Goal: Task Accomplishment & Management: Use online tool/utility

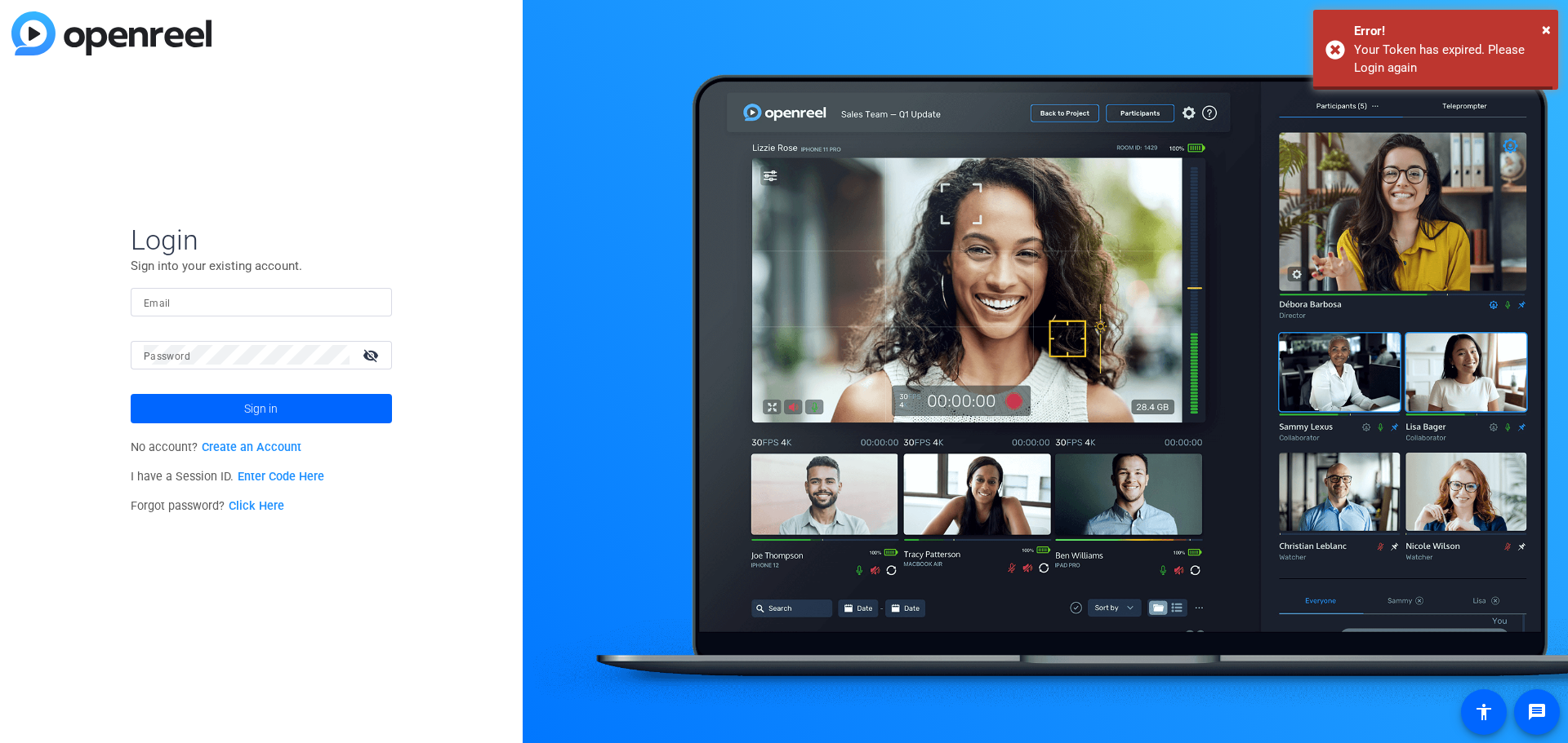
type input "asunexpectedpodcast@gmail.com"
click at [260, 415] on span "Sign in" at bounding box center [261, 408] width 33 height 41
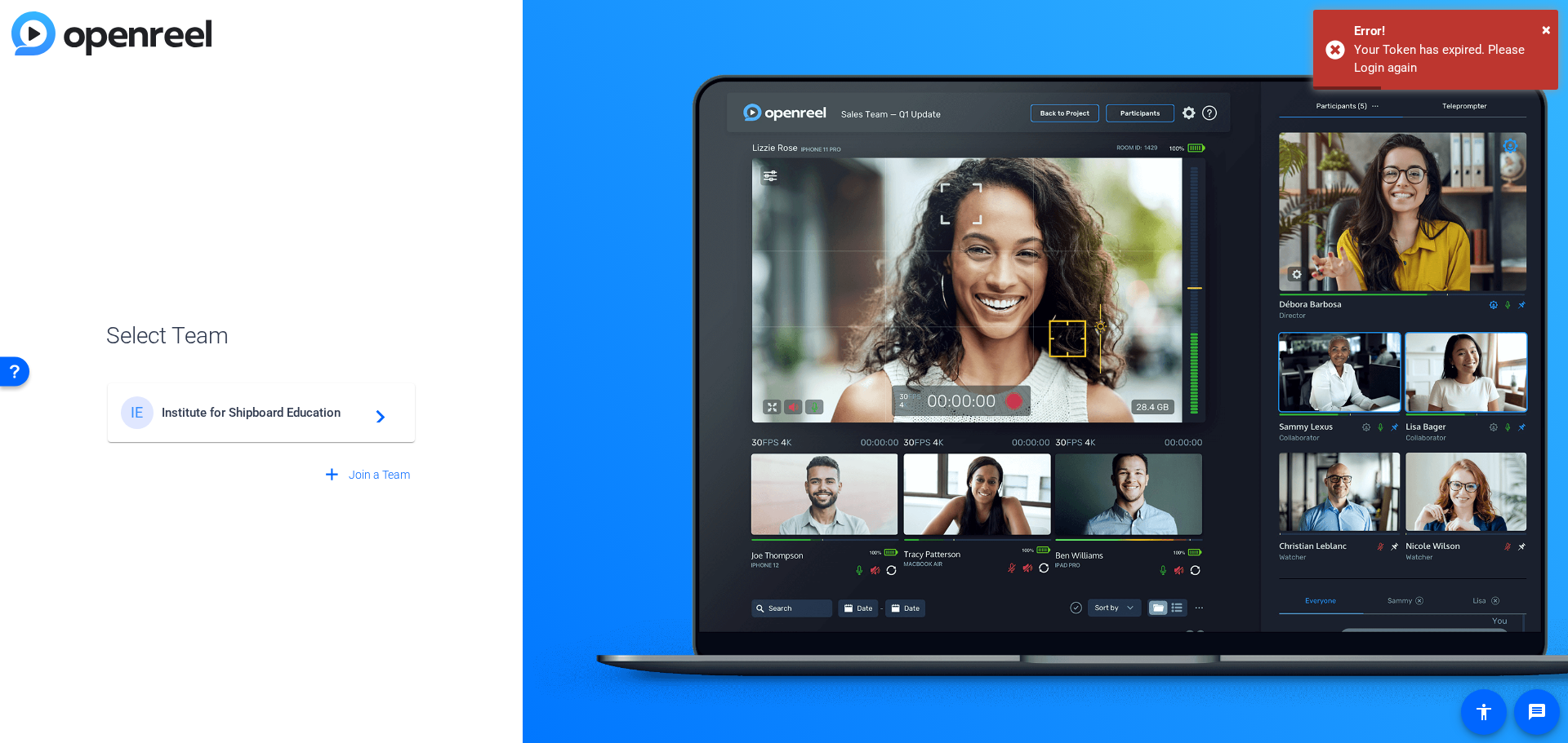
click at [292, 411] on span "Institute for Shipboard Education" at bounding box center [263, 412] width 204 height 14
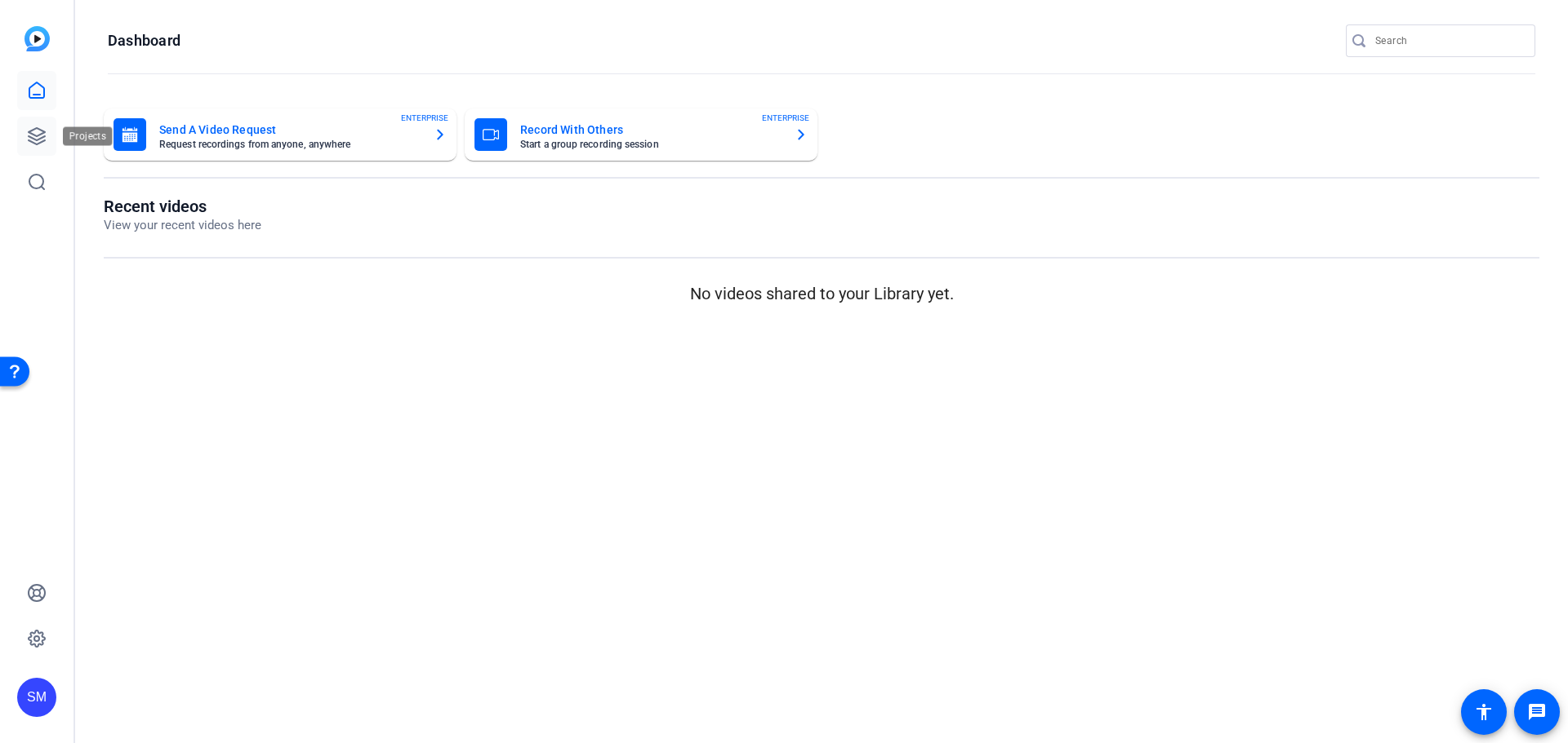
click at [33, 129] on icon at bounding box center [36, 135] width 16 height 16
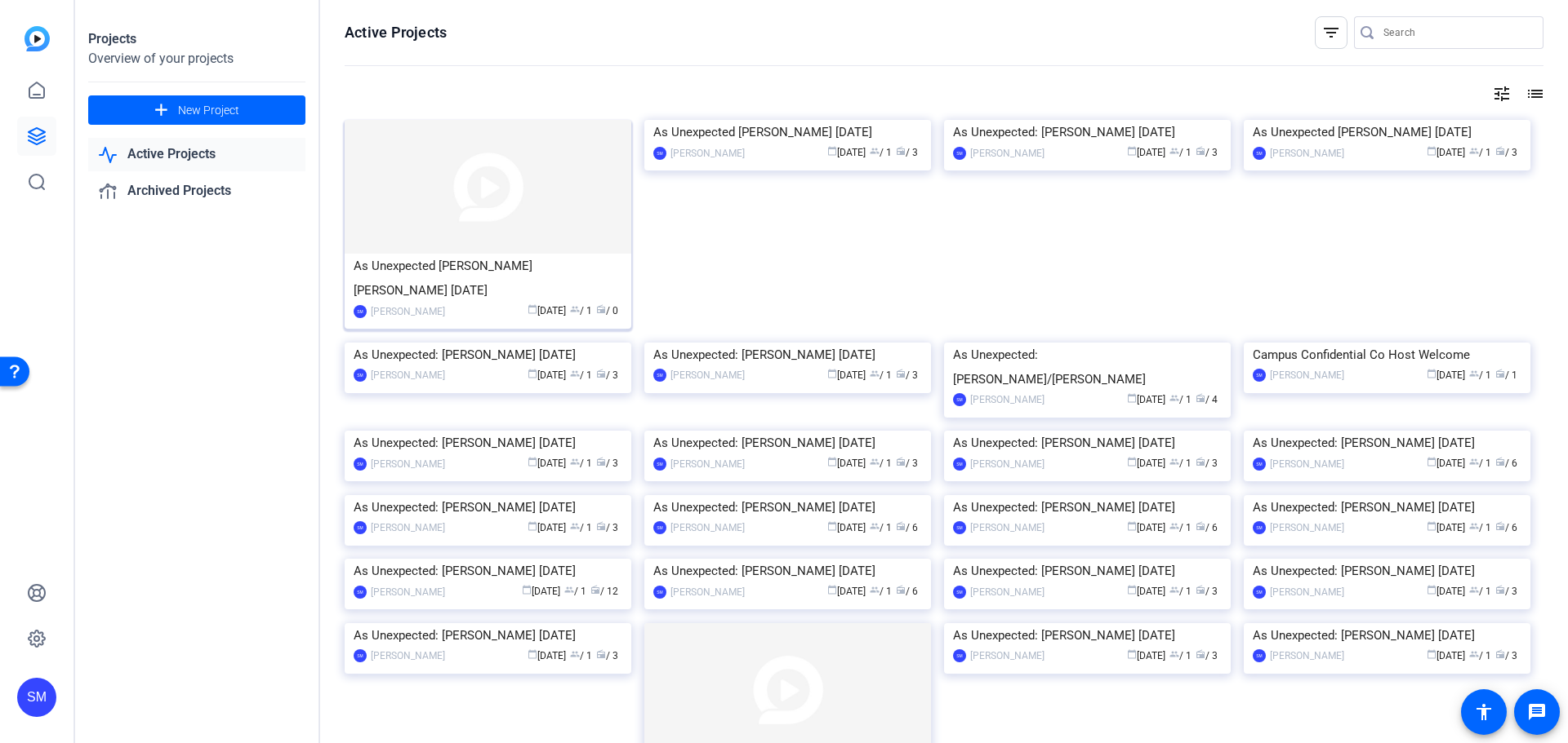
click at [460, 258] on div "As Unexpected [PERSON_NAME] [PERSON_NAME] [DATE]" at bounding box center [487, 278] width 268 height 49
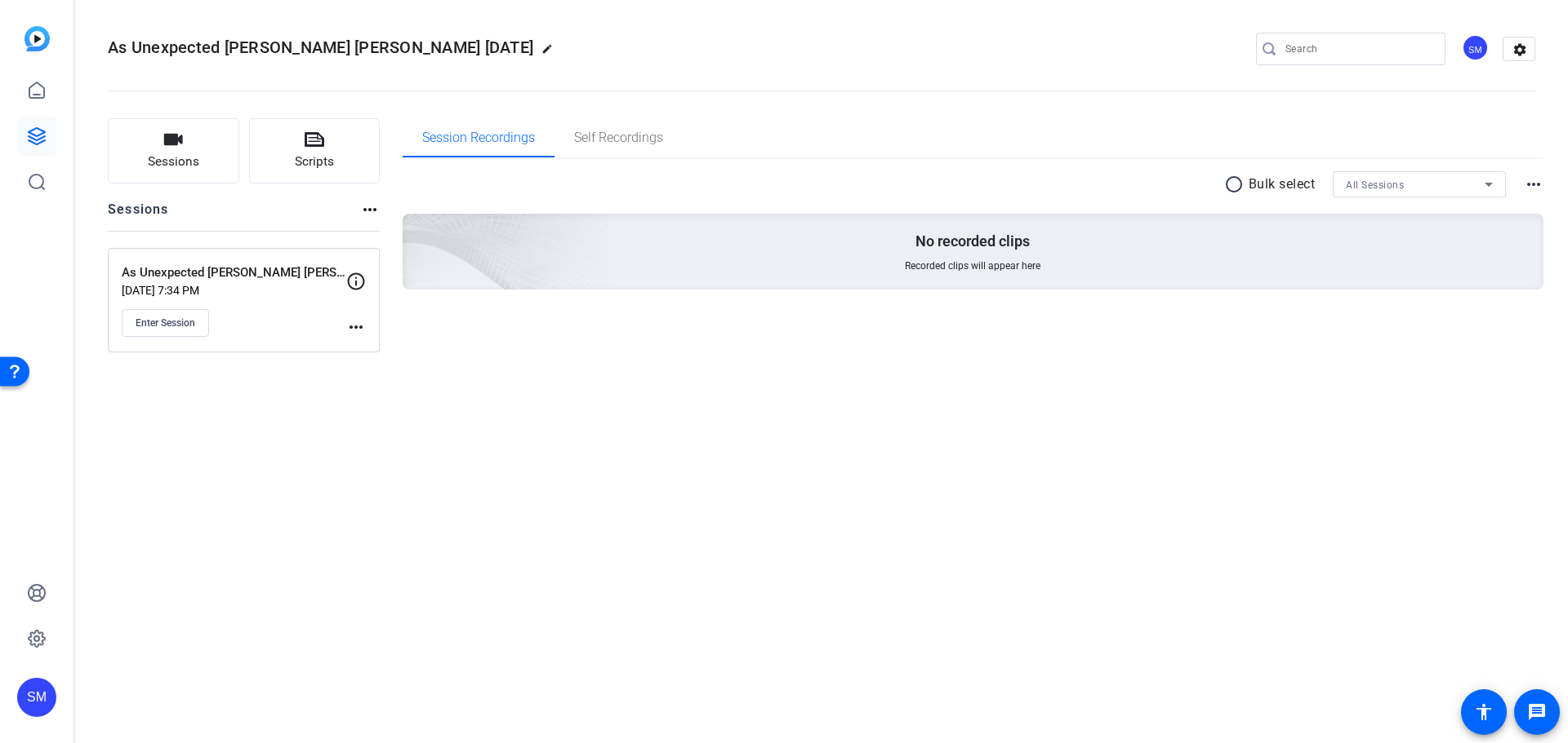
click at [358, 329] on mat-icon "more_horiz" at bounding box center [356, 327] width 20 height 20
click at [252, 394] on div at bounding box center [784, 371] width 1568 height 743
click at [186, 318] on span "Enter Session" at bounding box center [165, 323] width 59 height 13
click at [208, 321] on button "Enter Session" at bounding box center [165, 322] width 88 height 28
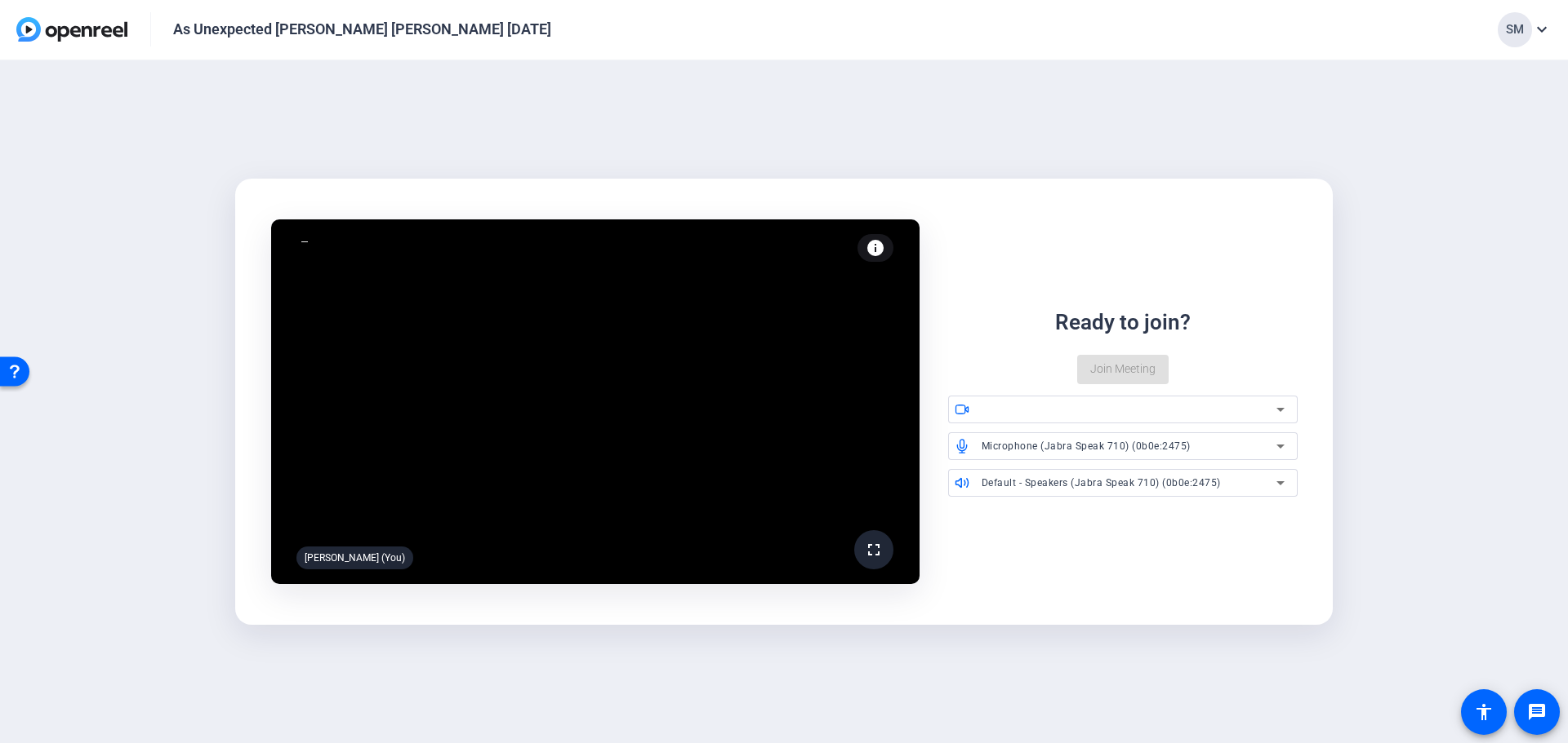
click at [1022, 442] on span "Microphone (Jabra Speak 710) (0b0e:2475)" at bounding box center [1085, 446] width 209 height 11
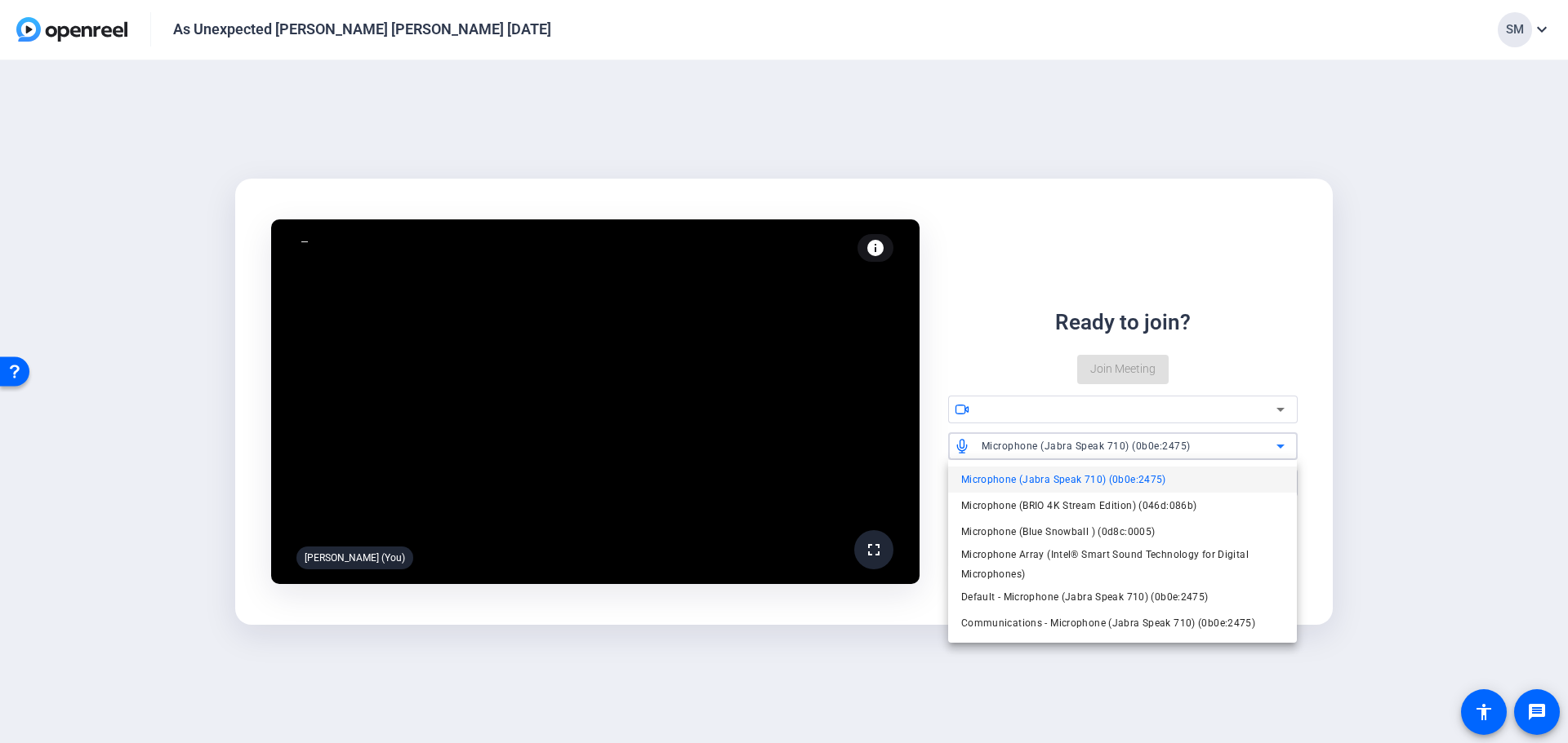
click at [1037, 535] on span "Microphone (Blue Snowball ) (0d8c:0005)" at bounding box center [1058, 532] width 195 height 20
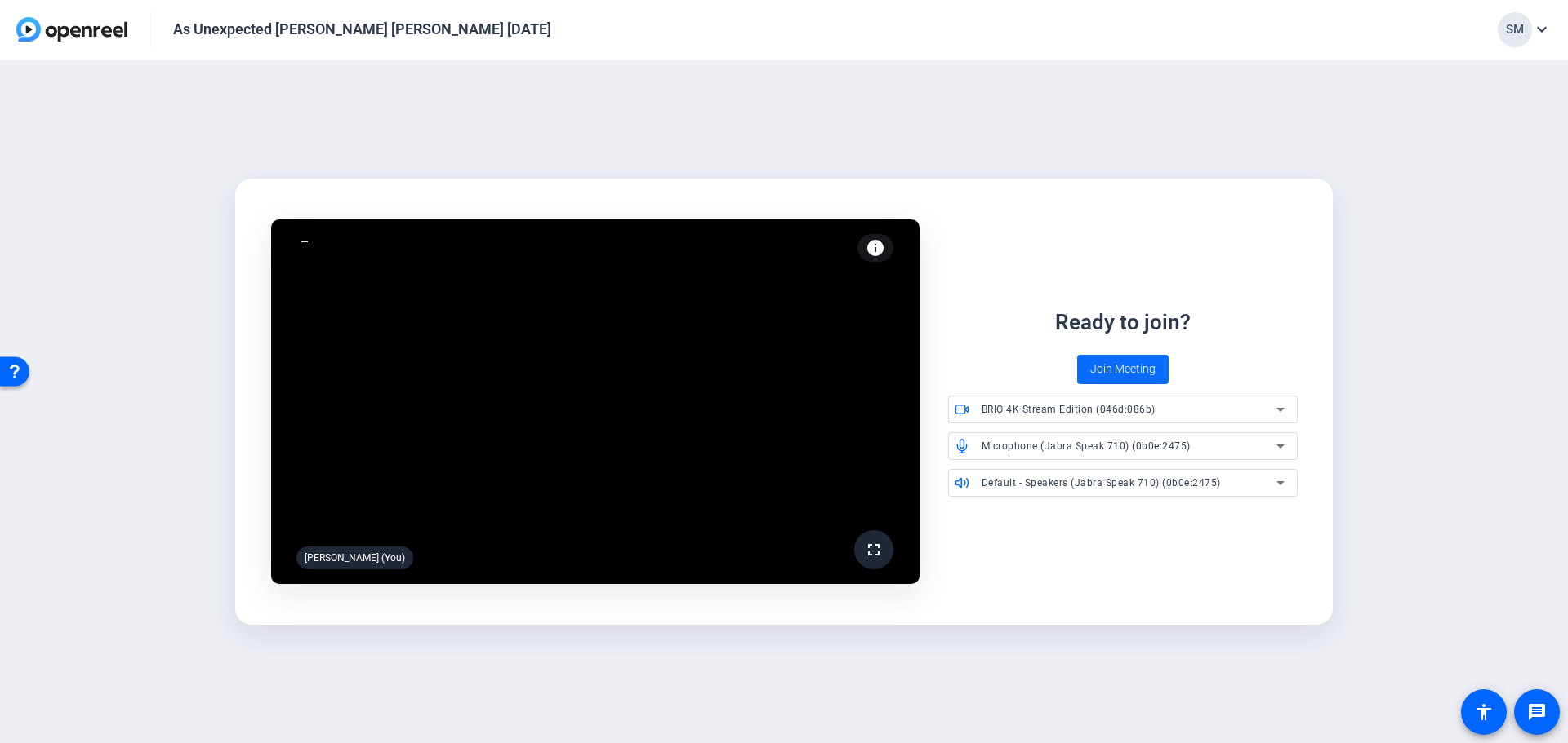
click at [1133, 367] on span "Join Meeting" at bounding box center [1122, 369] width 65 height 17
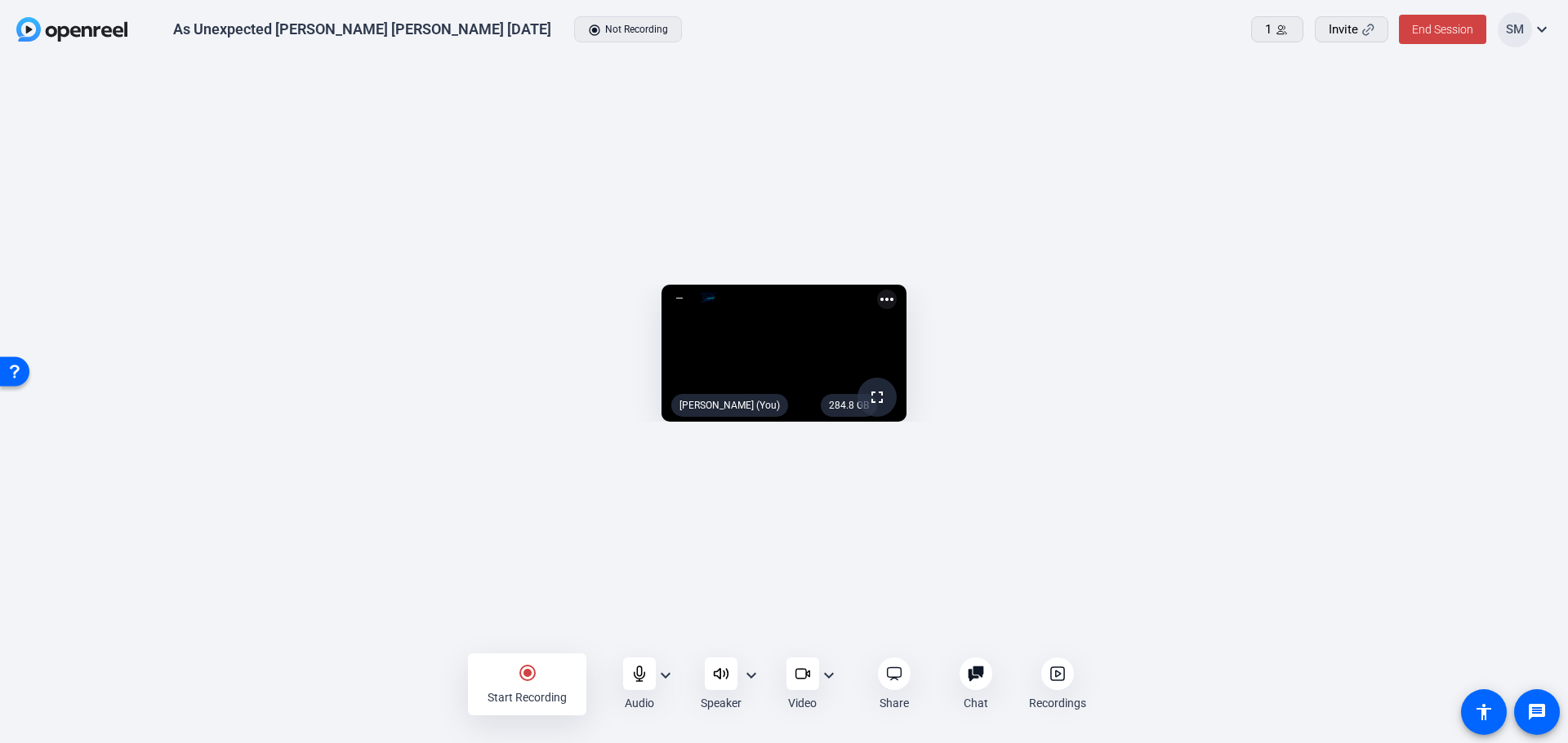
click at [666, 675] on mat-icon "expand_more" at bounding box center [665, 675] width 20 height 20
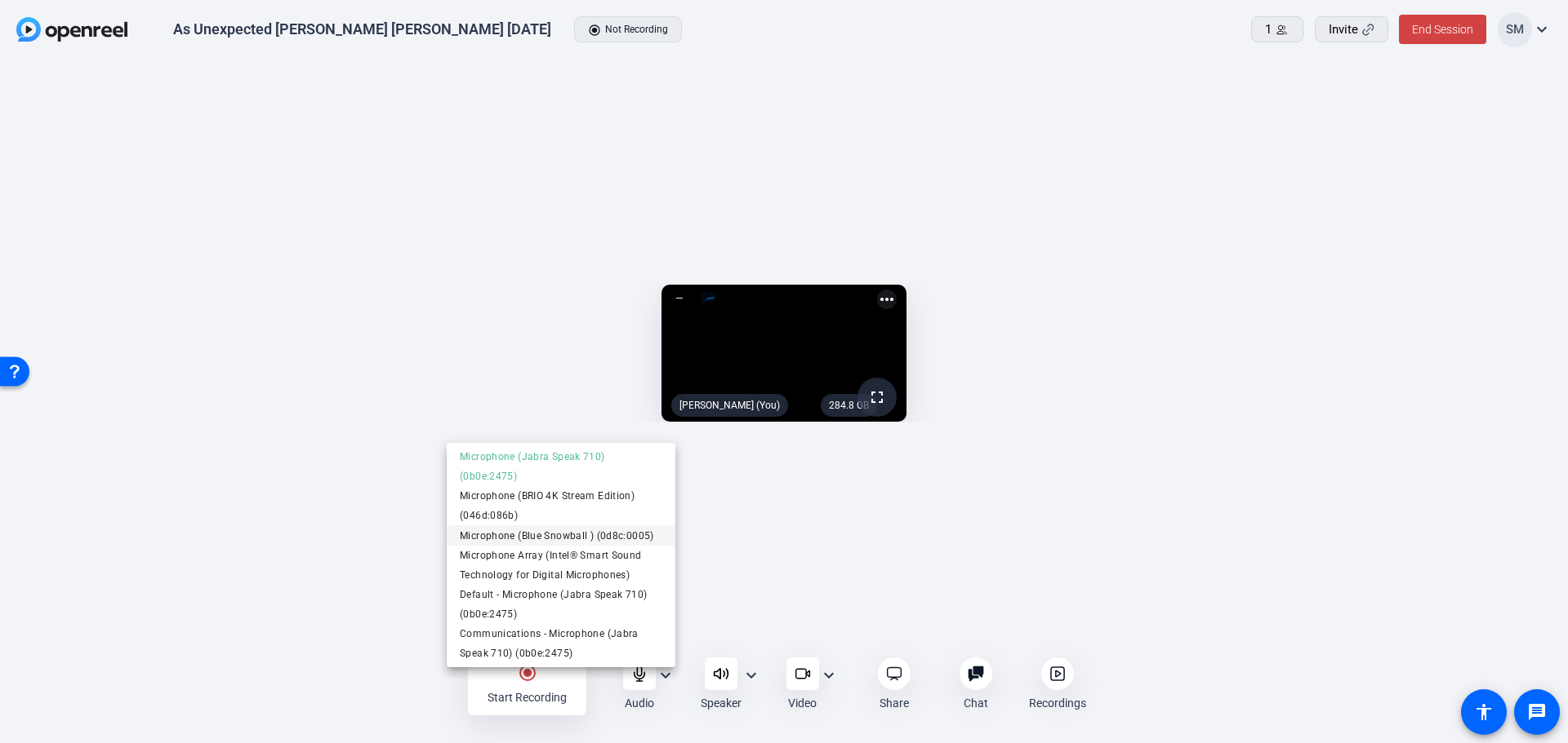
click at [603, 535] on span "Microphone (Blue Snowball ) (0d8c:0005)" at bounding box center [561, 536] width 202 height 20
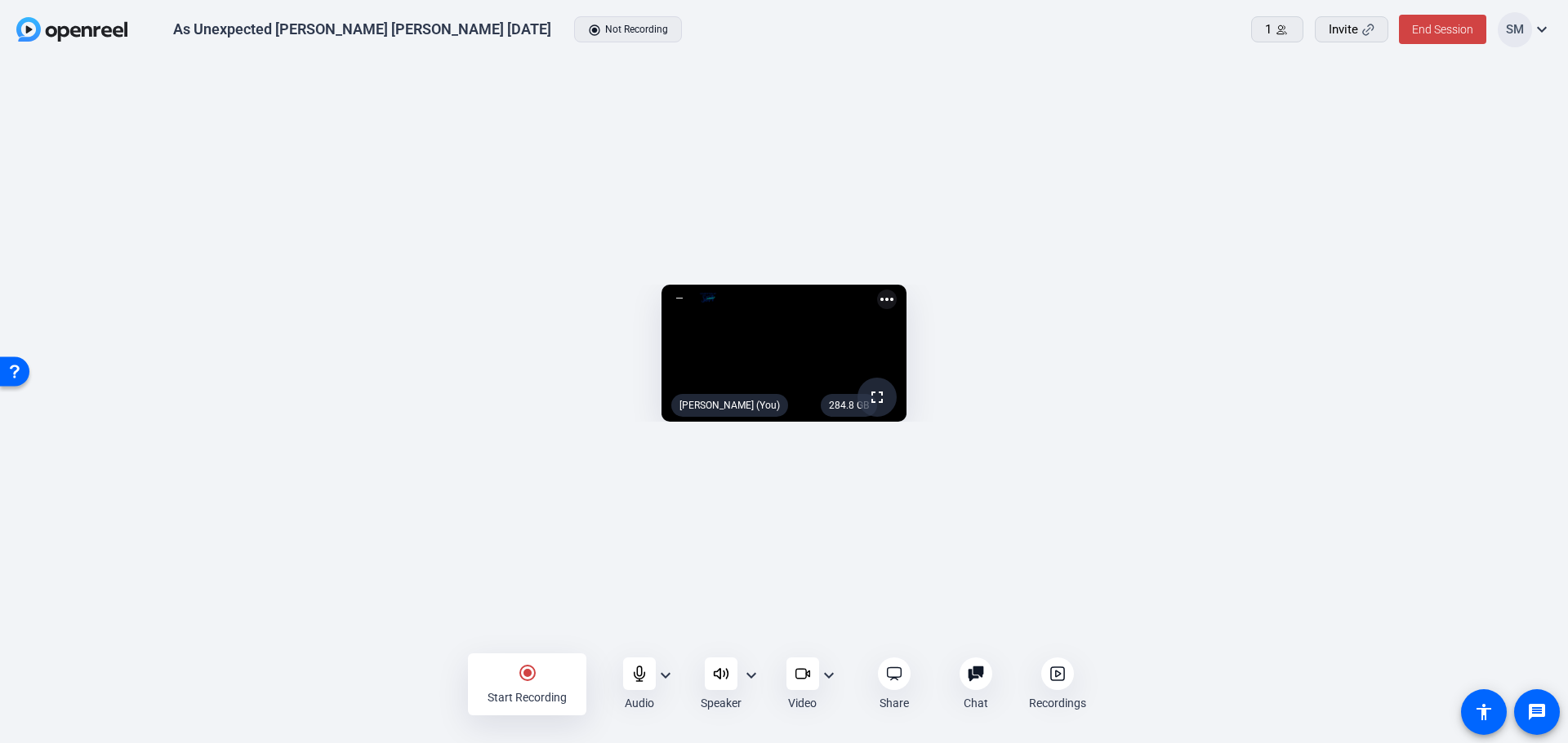
click at [754, 686] on div "expand_more" at bounding box center [751, 690] width 20 height 48
click at [749, 676] on mat-icon "expand_more" at bounding box center [751, 675] width 20 height 20
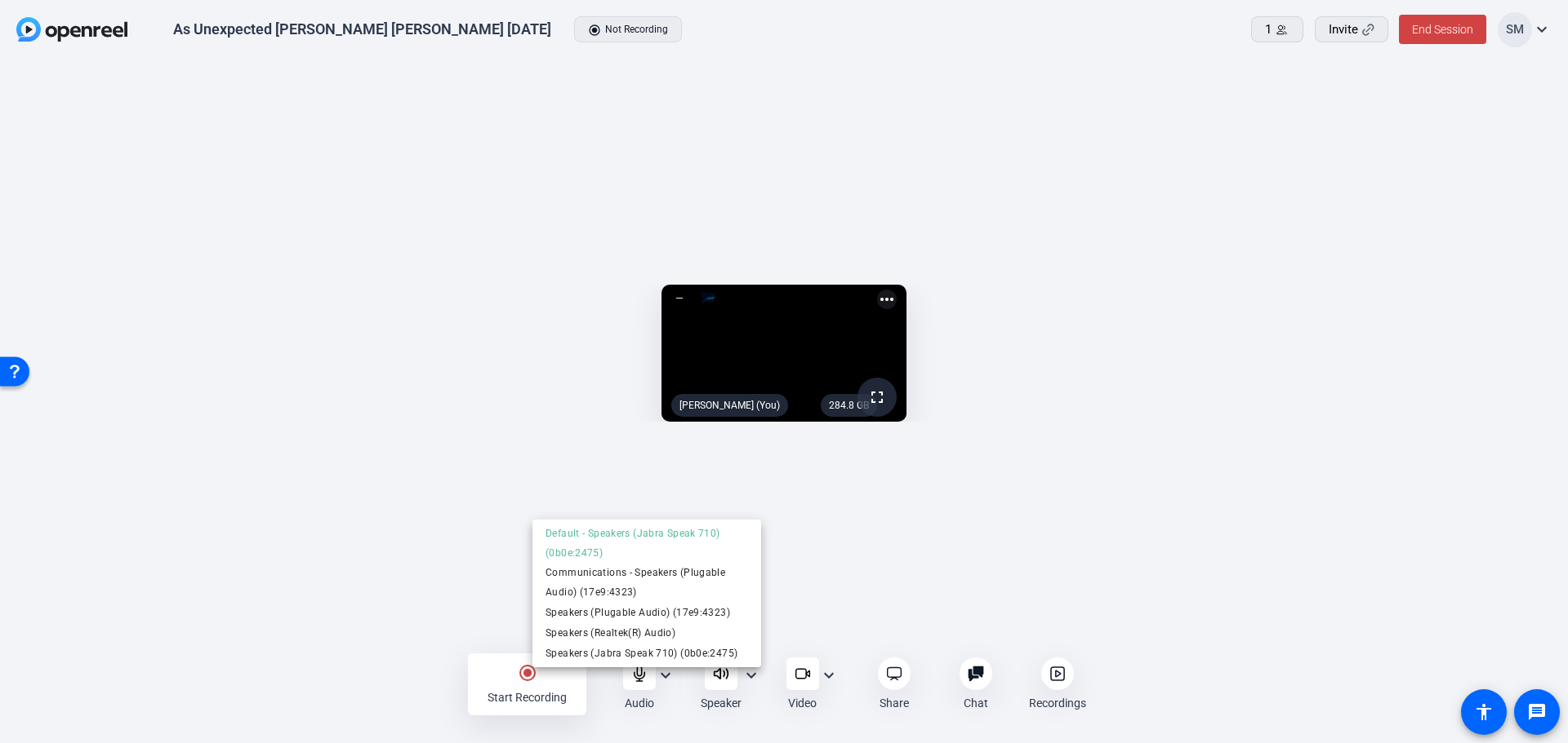
click at [1557, 524] on div at bounding box center [784, 371] width 1568 height 743
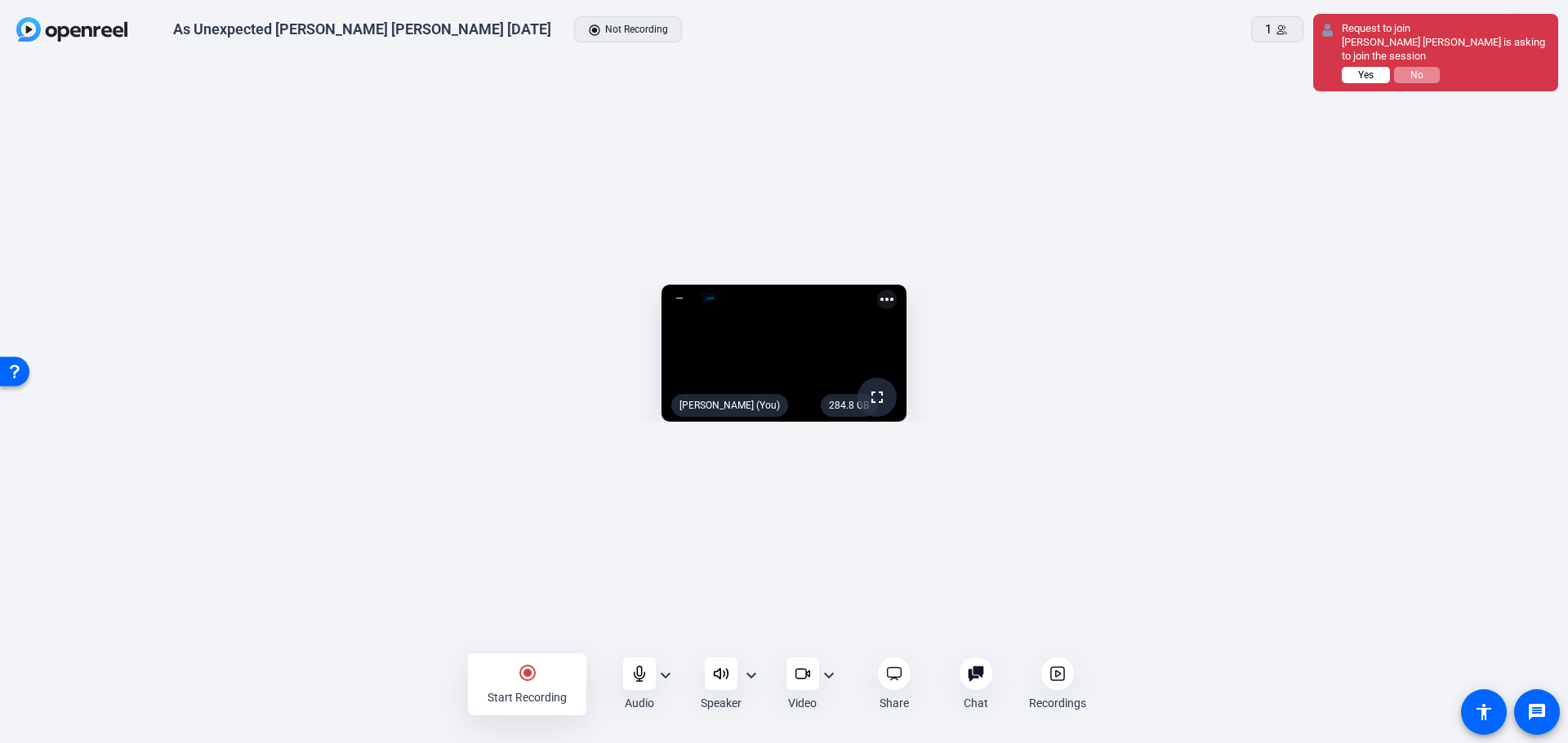
click at [1367, 70] on span "Yes" at bounding box center [1366, 75] width 15 height 11
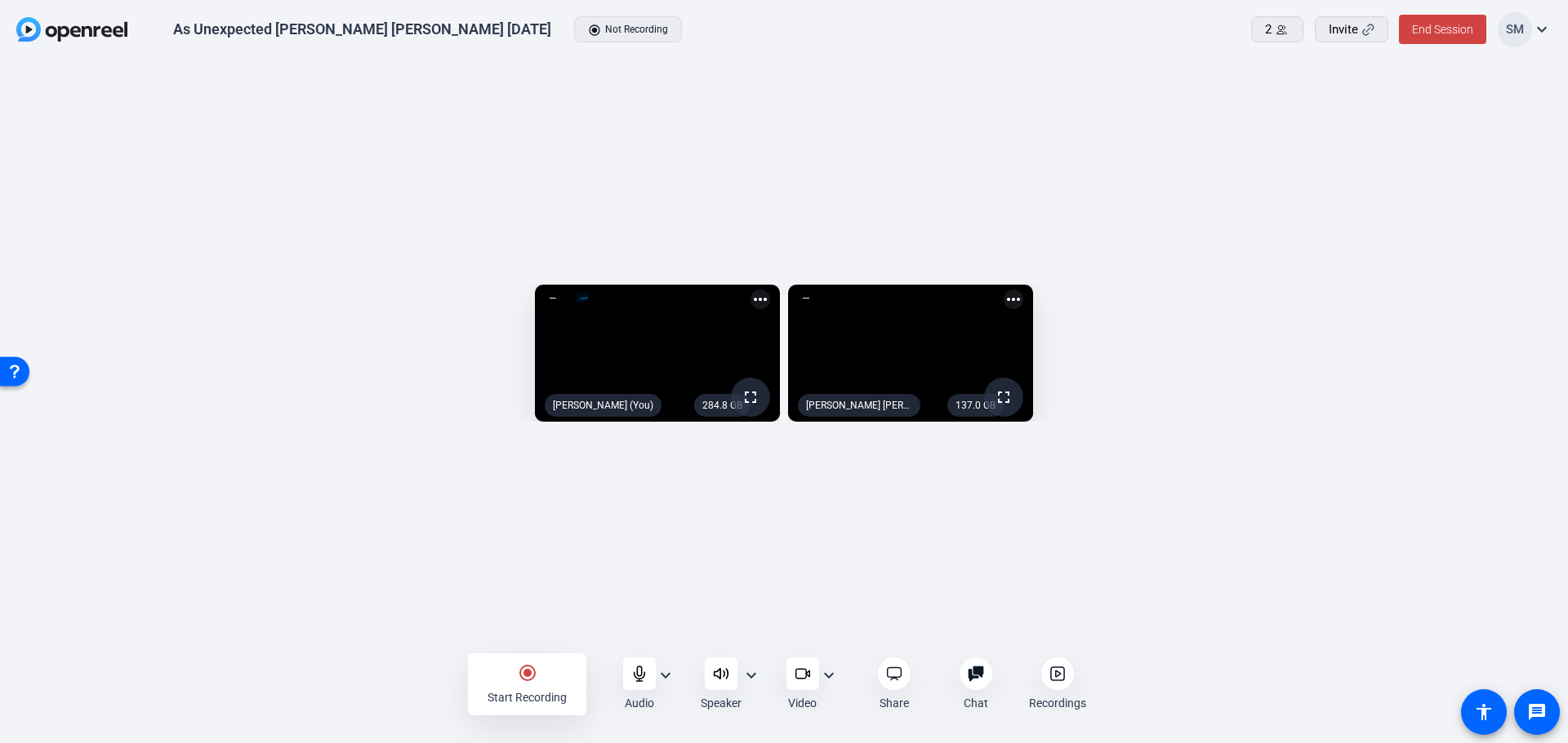
click at [1023, 290] on mat-icon "more_horiz" at bounding box center [1013, 299] width 20 height 20
click at [1475, 208] on span "Pin to screen" at bounding box center [1467, 212] width 65 height 20
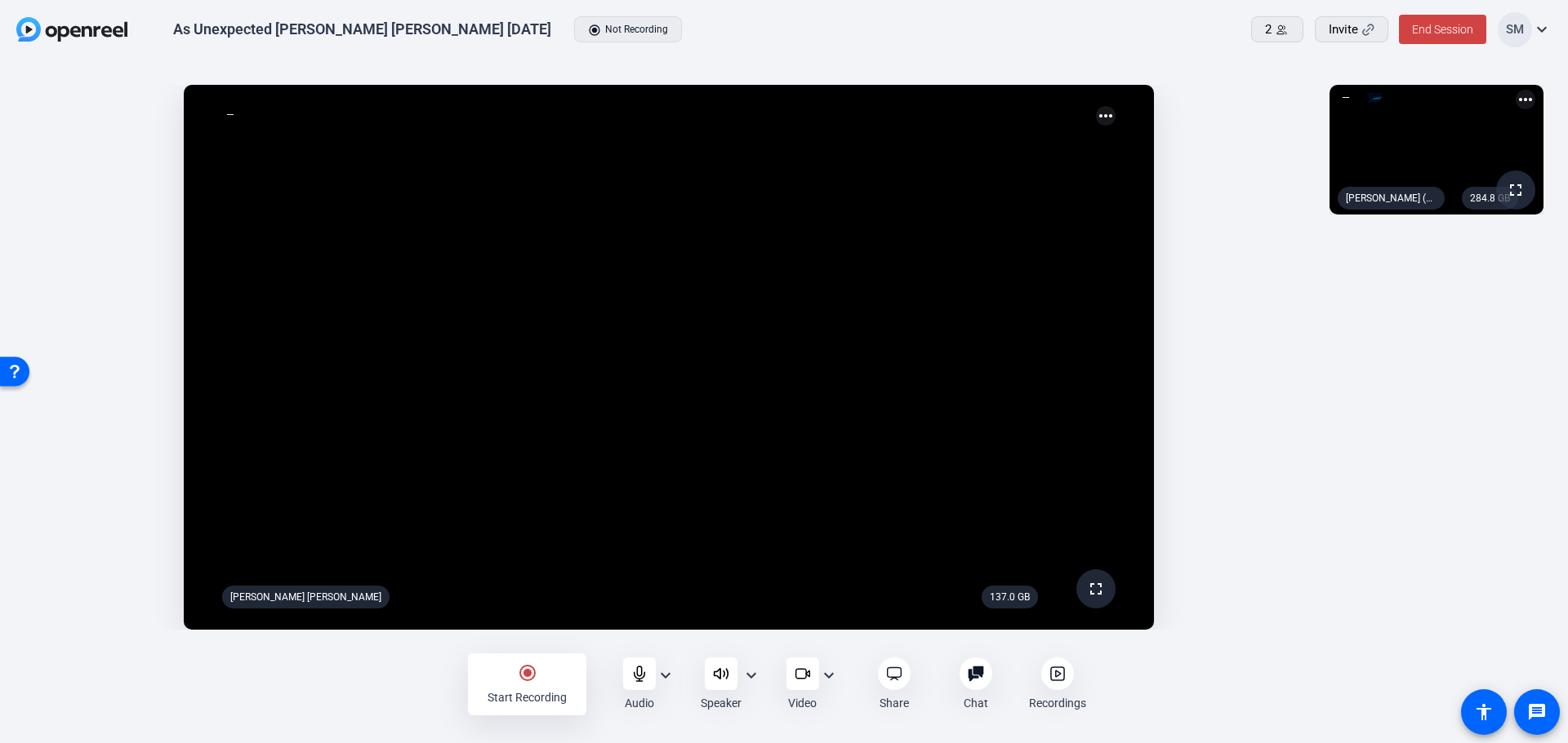
click at [528, 676] on mat-icon "radio_button_checked" at bounding box center [527, 673] width 20 height 20
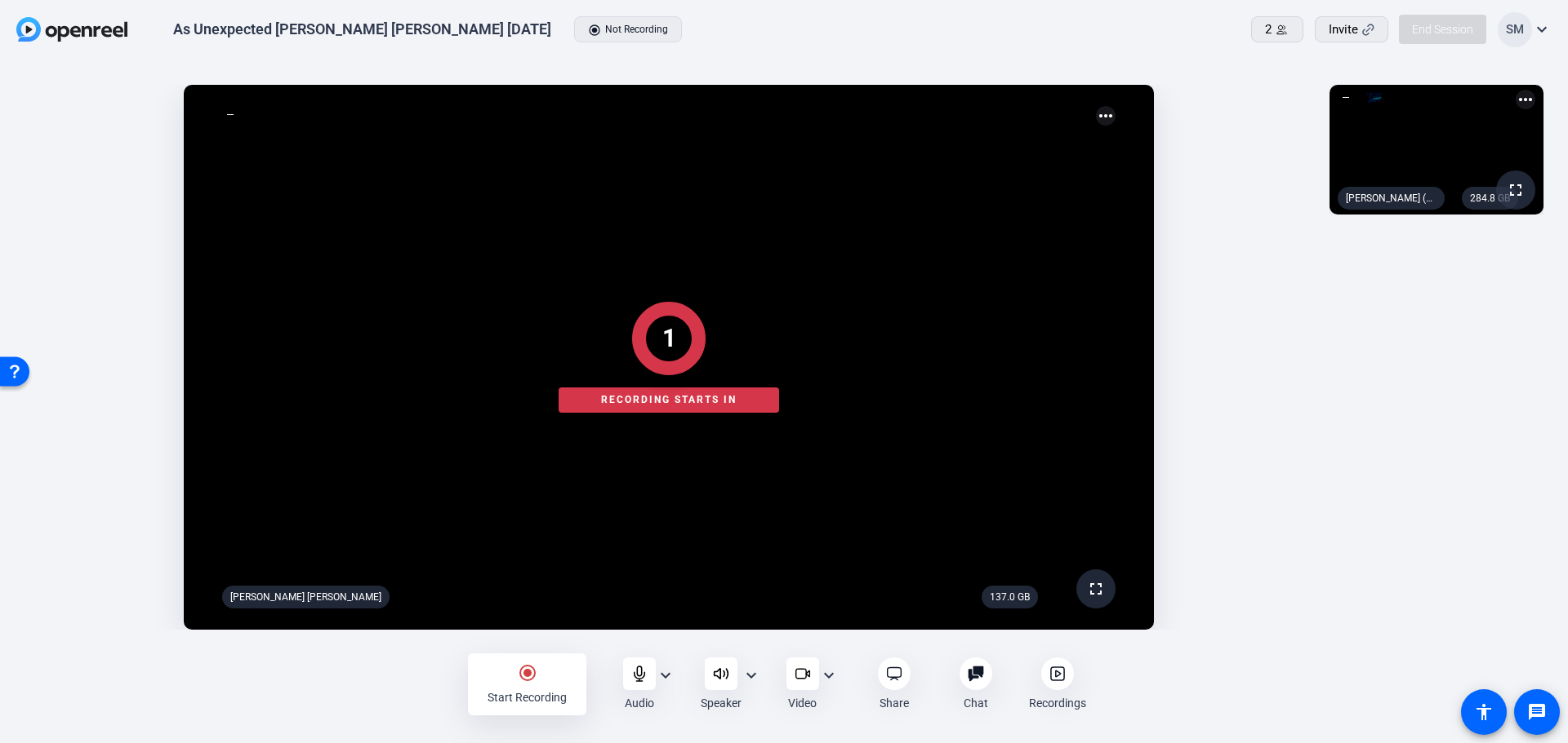
click at [560, 681] on div at bounding box center [784, 684] width 1568 height 59
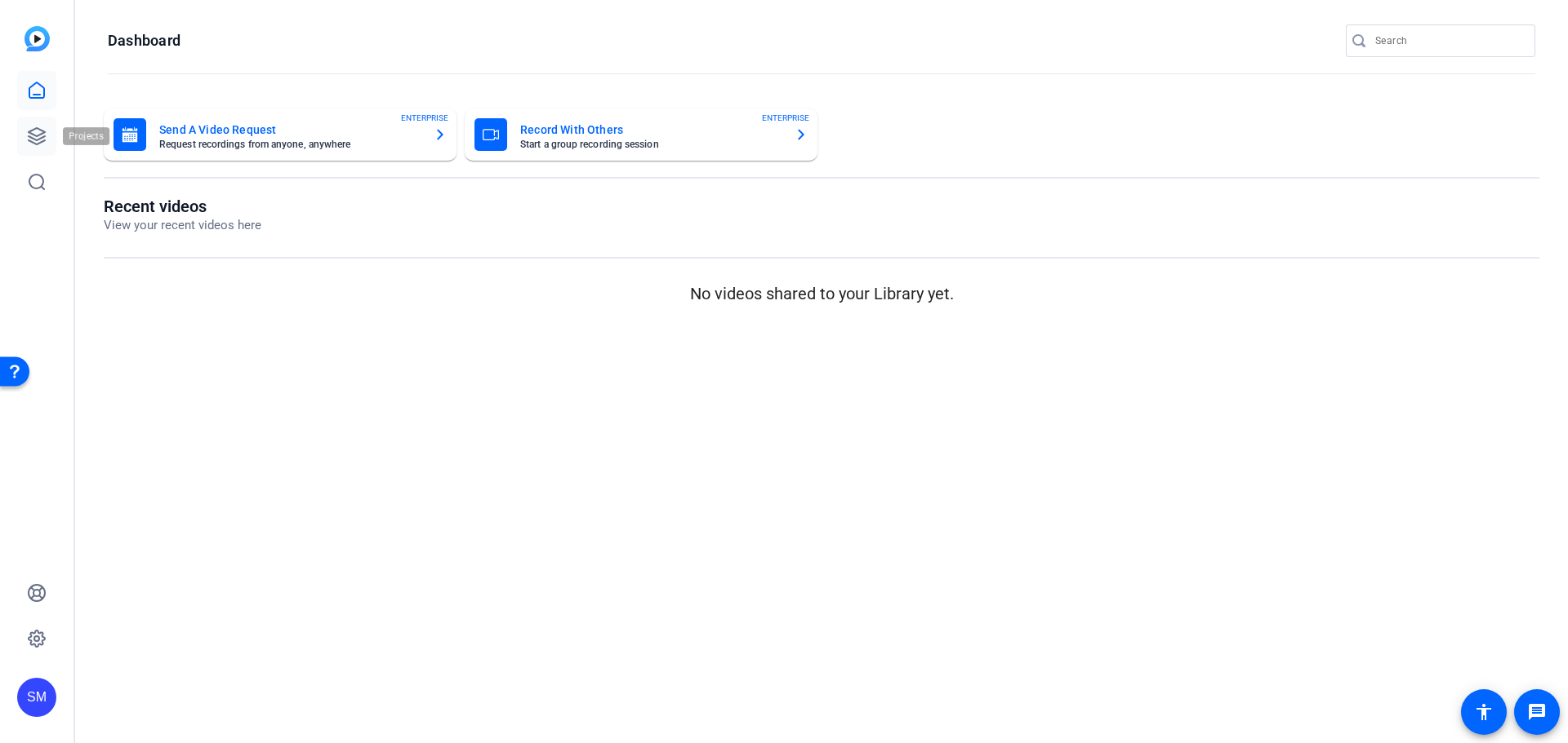
click at [31, 131] on icon at bounding box center [36, 136] width 20 height 20
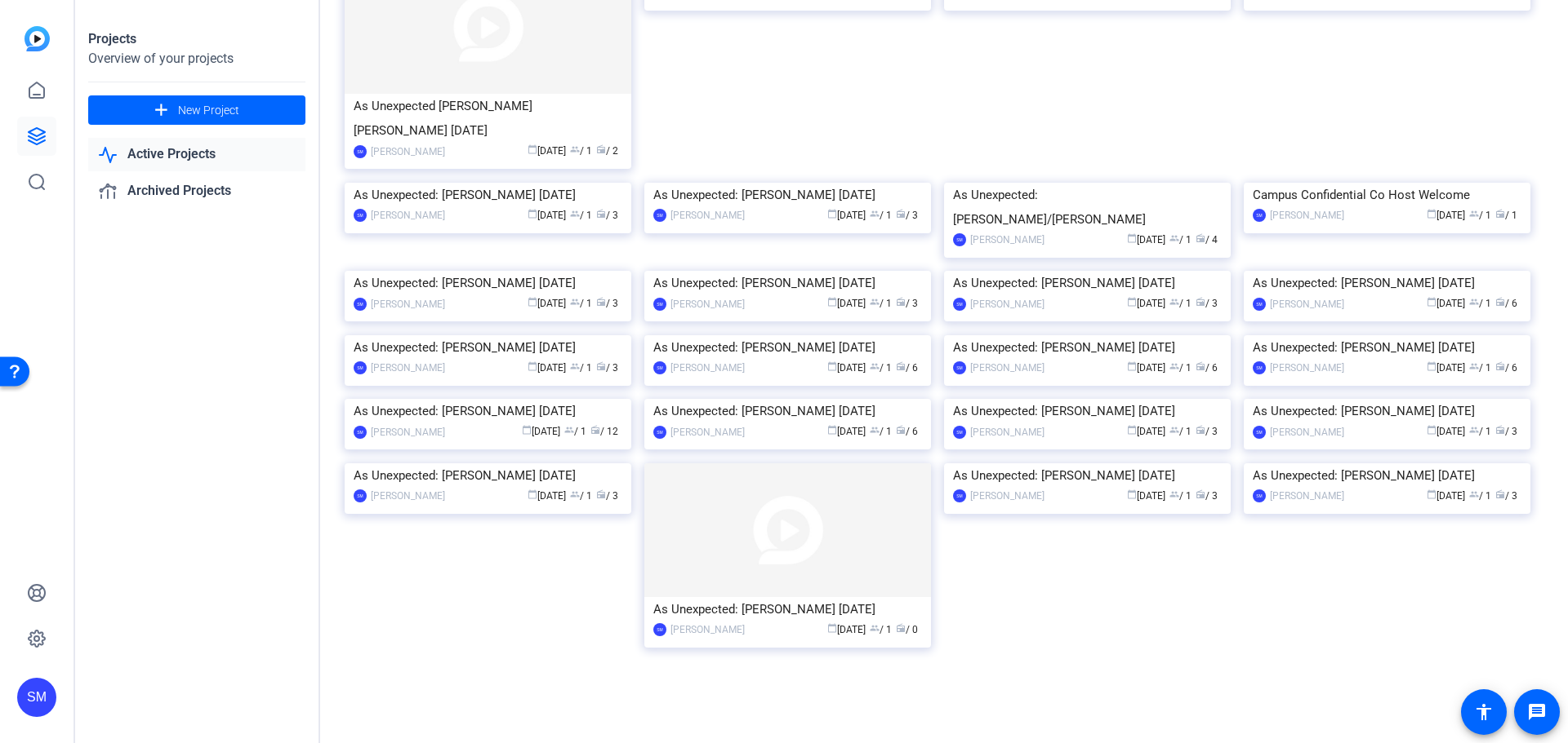
scroll to position [245, 0]
click at [500, 296] on div "As Unexpected: Scott Heim 5/23/25" at bounding box center [487, 283] width 268 height 25
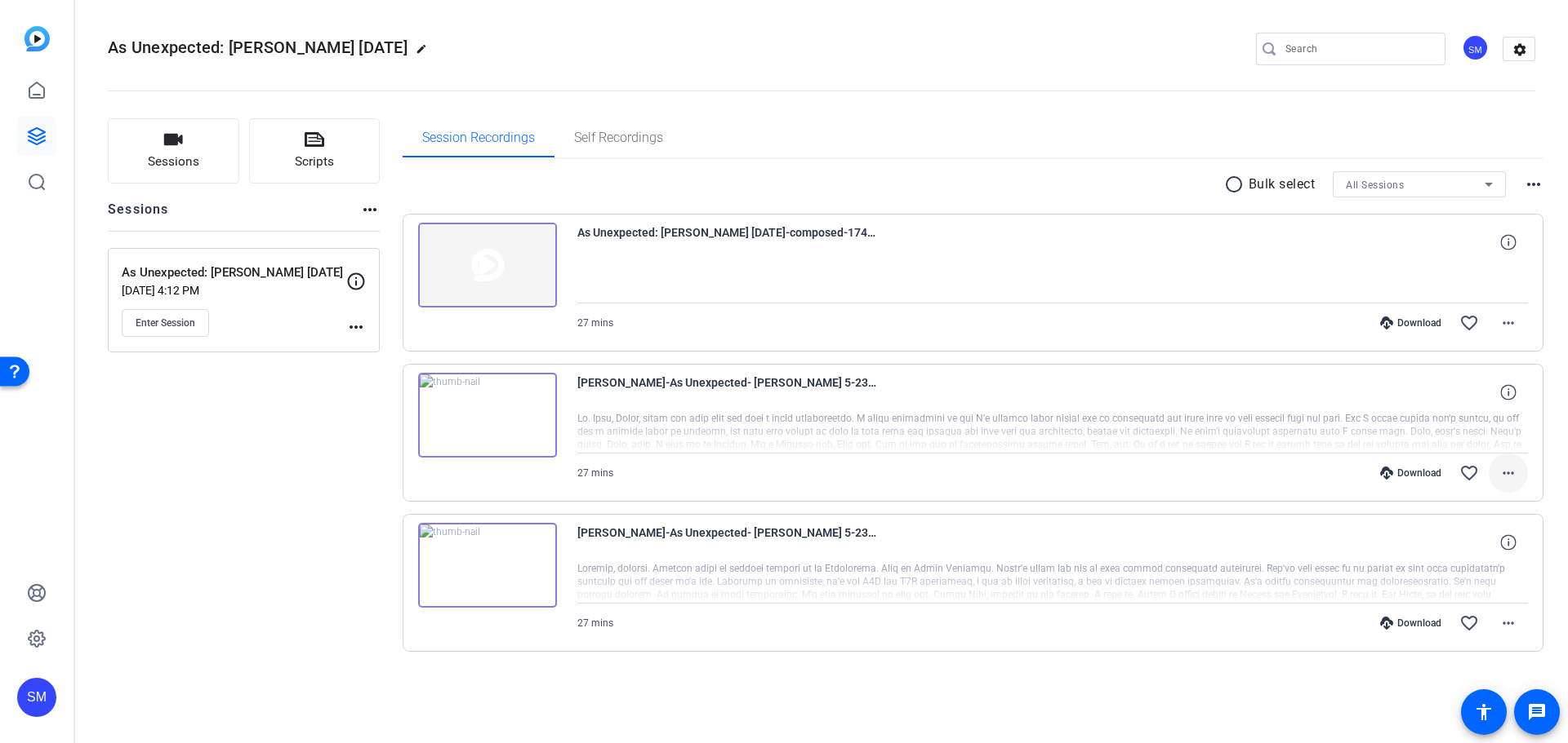
click at [1496, 472] on span at bounding box center [1508, 473] width 39 height 39
click at [1466, 624] on span "Download Transcript" at bounding box center [1465, 629] width 98 height 20
